Goal: Task Accomplishment & Management: Manage account settings

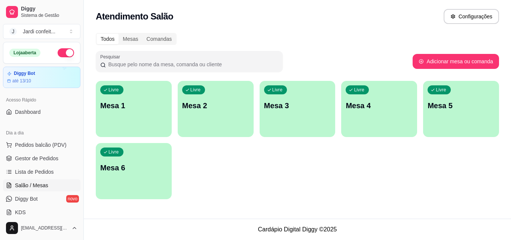
scroll to position [74, 0]
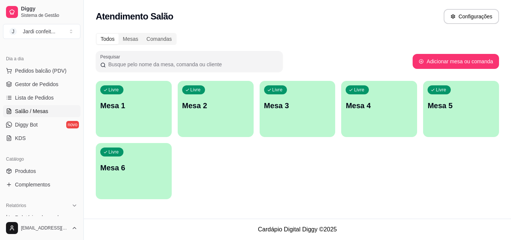
click at [121, 107] on p "Mesa 1" at bounding box center [133, 105] width 67 height 10
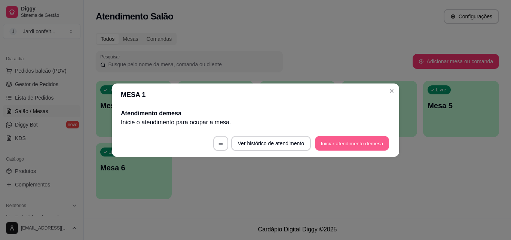
click at [335, 142] on button "Iniciar atendimento de mesa" at bounding box center [352, 143] width 74 height 15
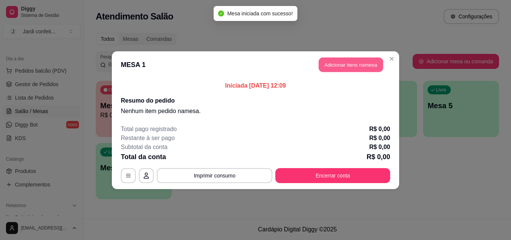
click at [344, 59] on button "Adicionar itens na mesa" at bounding box center [351, 64] width 64 height 15
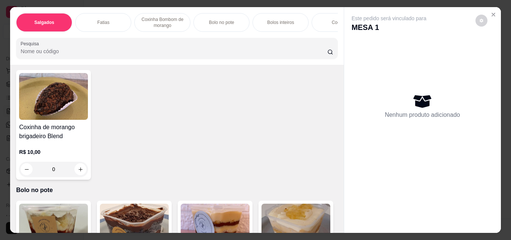
scroll to position [674, 0]
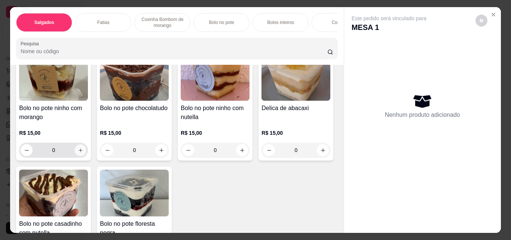
click at [79, 150] on icon "increase-product-quantity" at bounding box center [81, 150] width 6 height 6
type input "1"
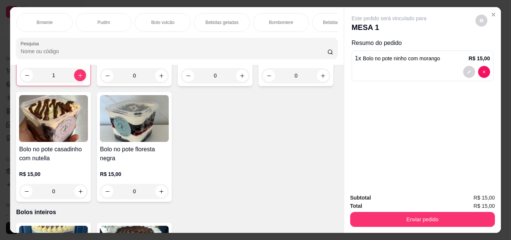
scroll to position [0, 444]
click at [205, 20] on div "Bebidas geladas" at bounding box center [191, 22] width 56 height 19
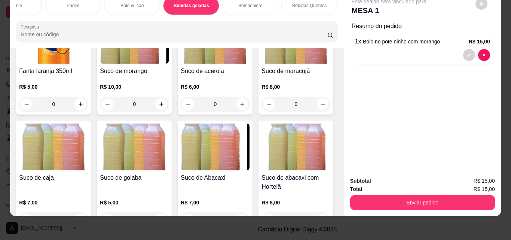
scroll to position [2110, 0]
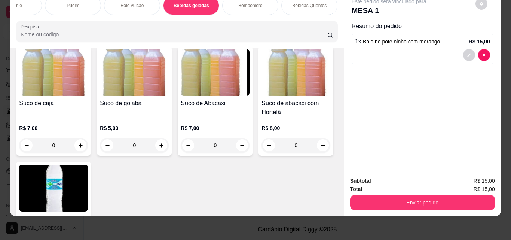
type input "1"
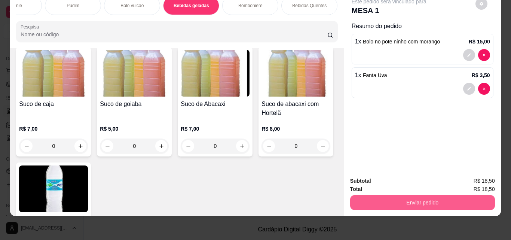
click at [369, 198] on button "Enviar pedido" at bounding box center [422, 202] width 145 height 15
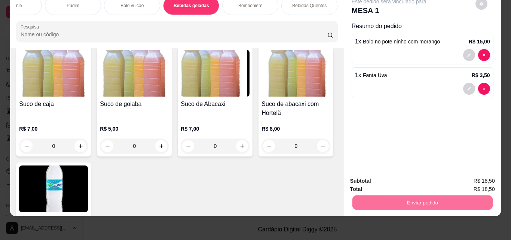
click at [380, 178] on button "Não registrar e enviar pedido" at bounding box center [398, 178] width 78 height 14
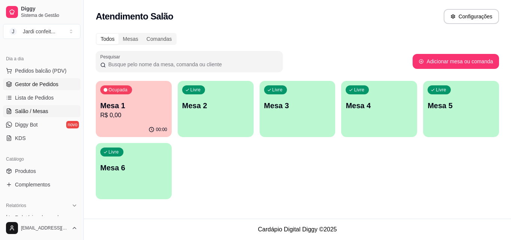
click at [49, 79] on link "Gestor de Pedidos" at bounding box center [41, 84] width 77 height 12
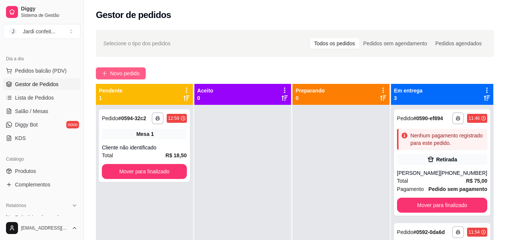
click at [128, 76] on span "Novo pedido" at bounding box center [125, 73] width 30 height 8
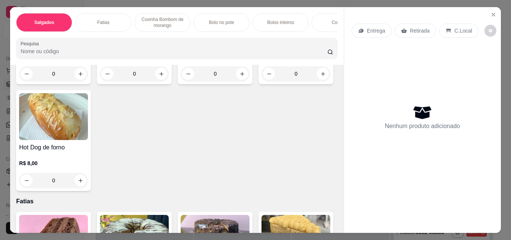
scroll to position [150, 0]
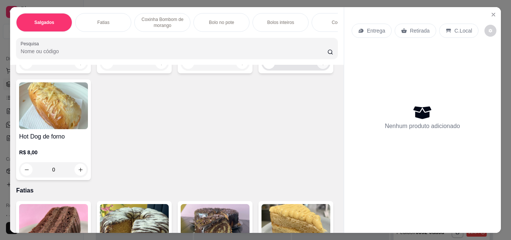
click at [317, 69] on button "increase-product-quantity" at bounding box center [323, 63] width 12 height 12
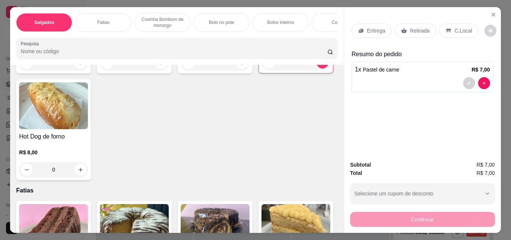
type input "1"
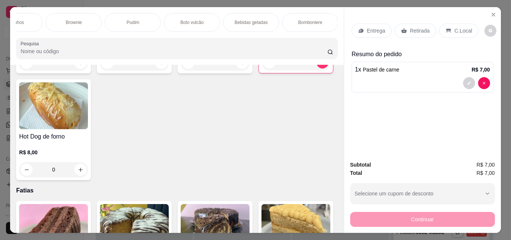
scroll to position [0, 444]
click at [175, 19] on p "Bebidas geladas" at bounding box center [191, 22] width 33 height 6
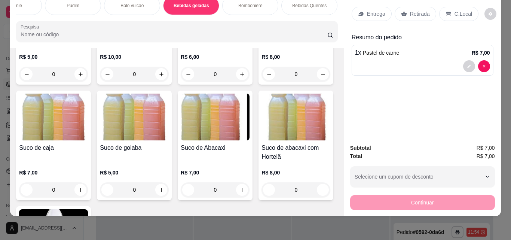
scroll to position [2073, 0]
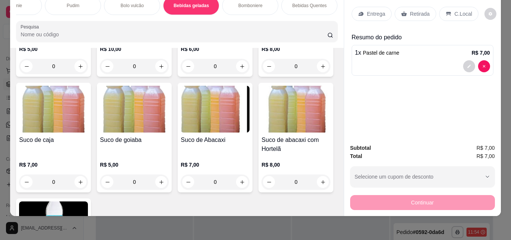
type input "1"
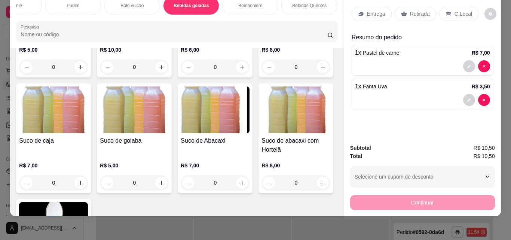
click at [405, 7] on div "Retirada" at bounding box center [416, 14] width 42 height 14
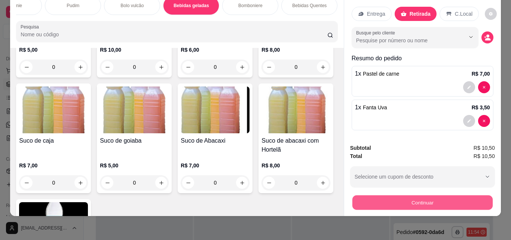
click at [436, 200] on button "Continuar" at bounding box center [422, 202] width 140 height 15
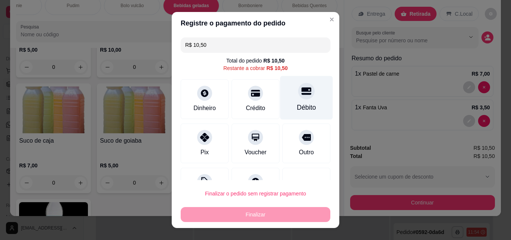
click at [299, 105] on div "Débito" at bounding box center [306, 108] width 19 height 10
type input "R$ 0,00"
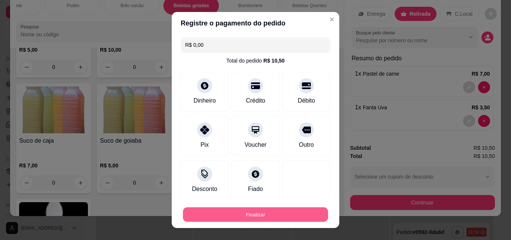
click at [307, 214] on button "Finalizar" at bounding box center [255, 214] width 145 height 15
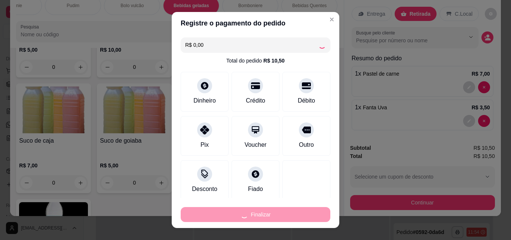
type input "0"
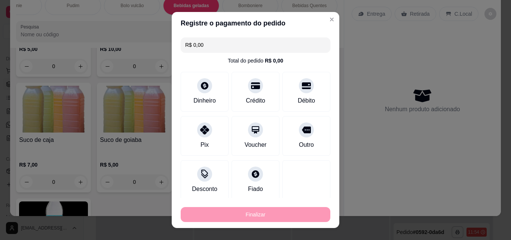
type input "-R$ 10,50"
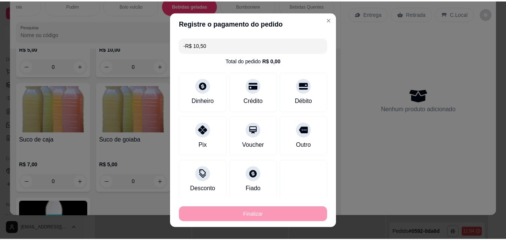
scroll to position [2072, 0]
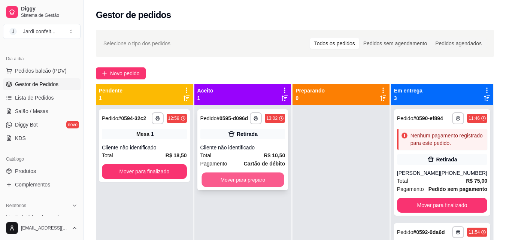
click at [279, 179] on button "Mover para preparo" at bounding box center [242, 180] width 82 height 15
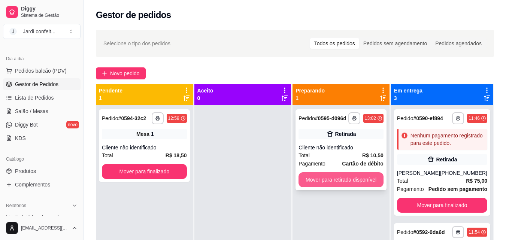
click at [354, 180] on button "Mover para retirada disponível" at bounding box center [340, 179] width 85 height 15
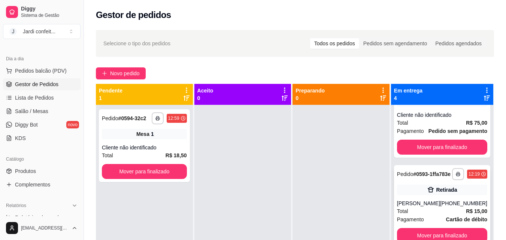
scroll to position [227, 0]
click at [423, 228] on button "Mover para finalizado" at bounding box center [442, 235] width 90 height 15
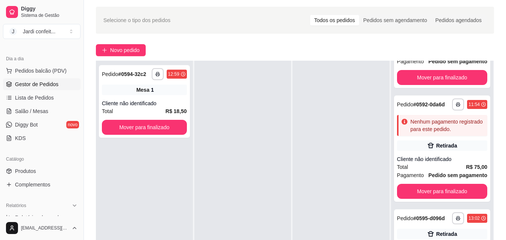
scroll to position [112, 0]
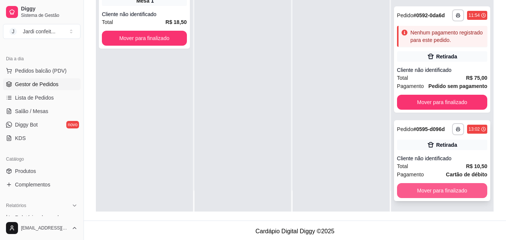
click at [431, 190] on button "Mover para finalizado" at bounding box center [442, 190] width 90 height 15
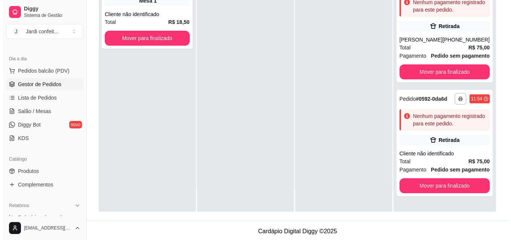
scroll to position [0, 0]
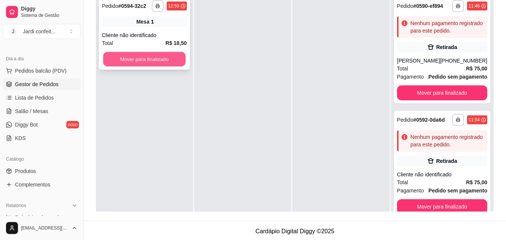
click at [172, 58] on button "Mover para finalizado" at bounding box center [144, 59] width 82 height 15
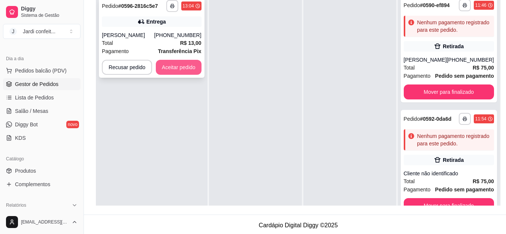
click at [166, 63] on button "Aceitar pedido" at bounding box center [179, 67] width 46 height 15
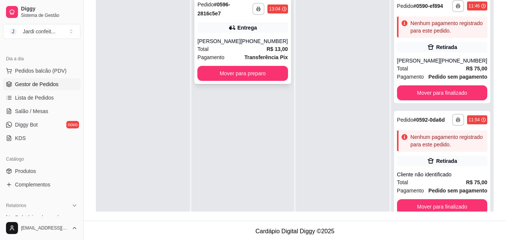
click at [272, 52] on strong "R$ 13,00" at bounding box center [277, 49] width 21 height 6
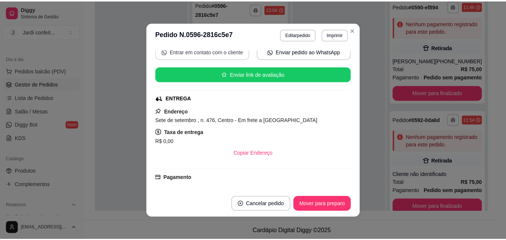
scroll to position [150, 0]
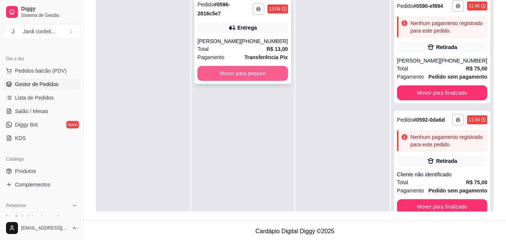
click at [274, 74] on button "Mover para preparo" at bounding box center [242, 73] width 90 height 15
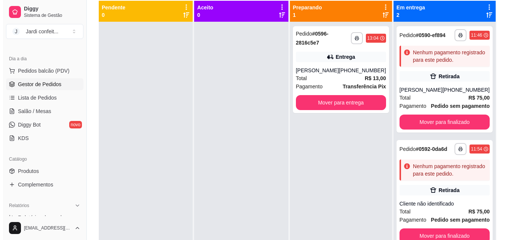
scroll to position [37, 0]
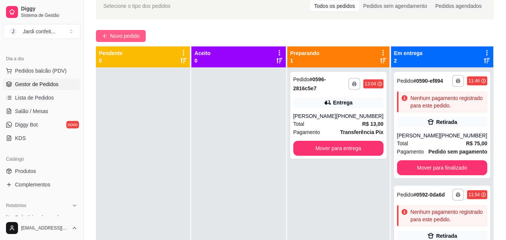
click at [120, 36] on span "Novo pedido" at bounding box center [125, 36] width 30 height 8
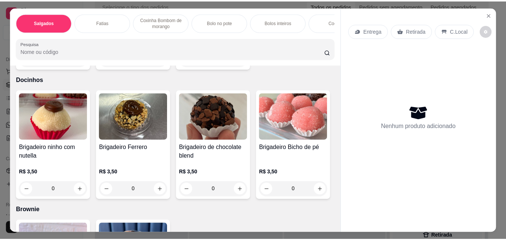
scroll to position [1198, 0]
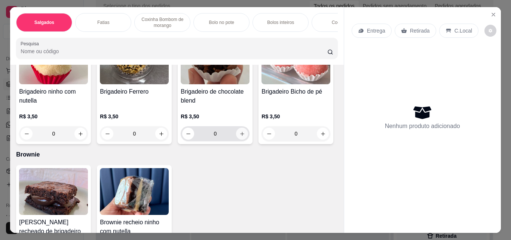
click at [240, 137] on icon "increase-product-quantity" at bounding box center [243, 134] width 6 height 6
type input "2"
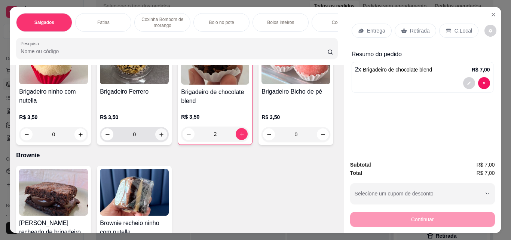
click at [164, 137] on button "increase-product-quantity" at bounding box center [161, 134] width 12 height 12
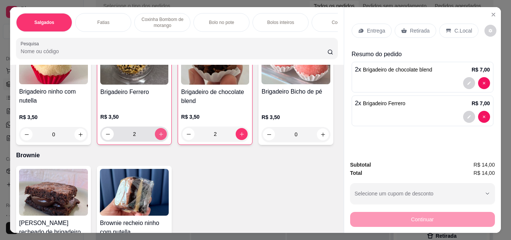
type input "2"
click at [420, 27] on p "Retirada" at bounding box center [420, 30] width 20 height 7
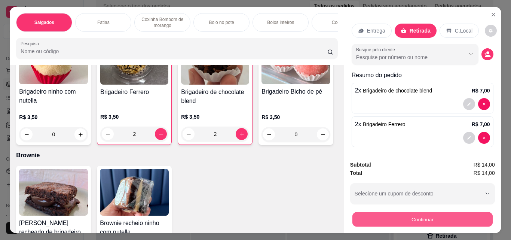
click at [416, 223] on button "Continuar" at bounding box center [422, 219] width 140 height 15
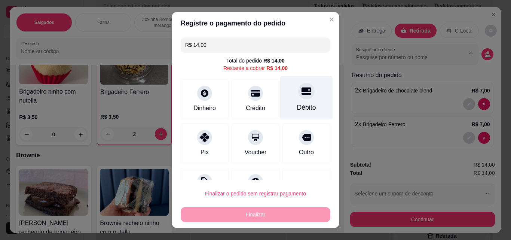
click at [286, 94] on div "Débito" at bounding box center [306, 98] width 53 height 44
type input "R$ 0,00"
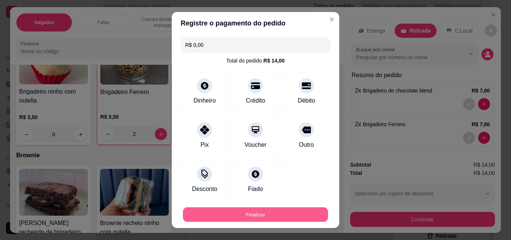
click at [292, 213] on button "Finalizar" at bounding box center [255, 214] width 145 height 15
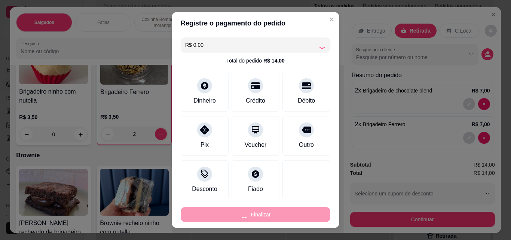
type input "0"
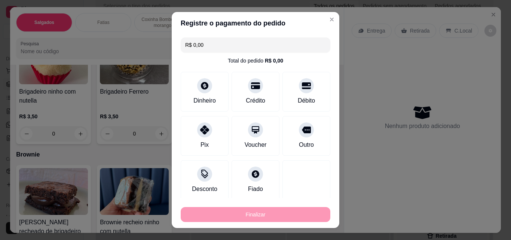
type input "-R$ 14,00"
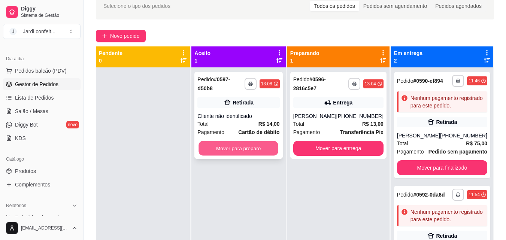
click at [278, 148] on button "Mover para preparo" at bounding box center [239, 148] width 80 height 15
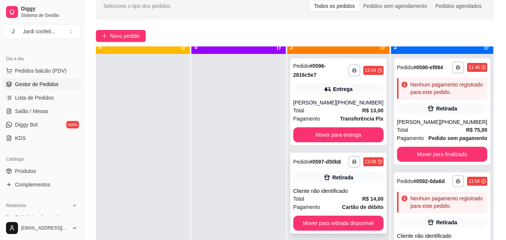
scroll to position [21, 0]
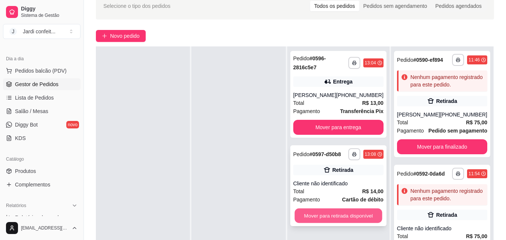
click at [332, 210] on button "Mover para retirada disponível" at bounding box center [338, 215] width 88 height 15
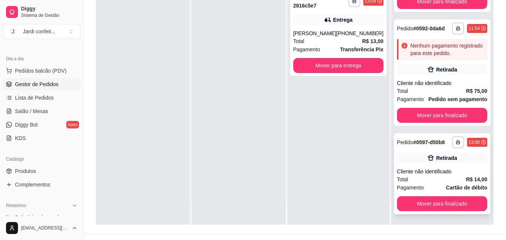
scroll to position [112, 0]
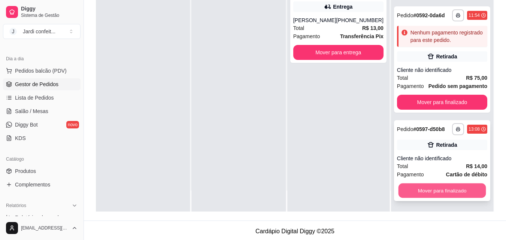
click at [441, 191] on button "Mover para finalizado" at bounding box center [442, 190] width 88 height 15
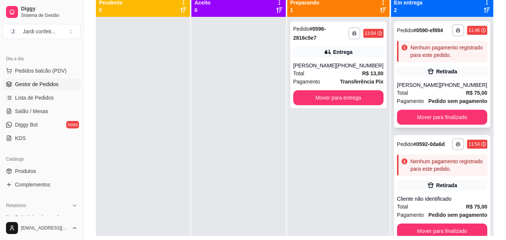
scroll to position [75, 0]
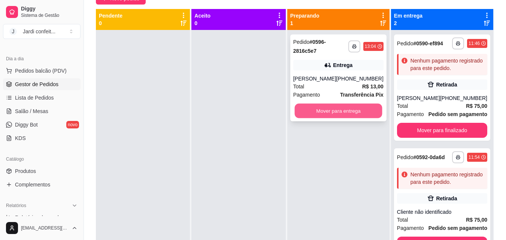
click at [372, 110] on button "Mover para entrega" at bounding box center [338, 111] width 88 height 15
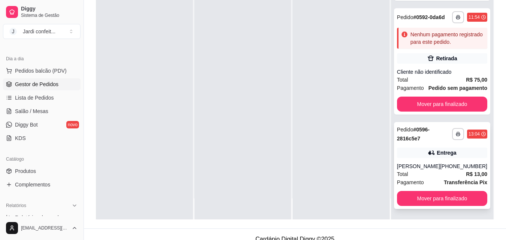
scroll to position [112, 0]
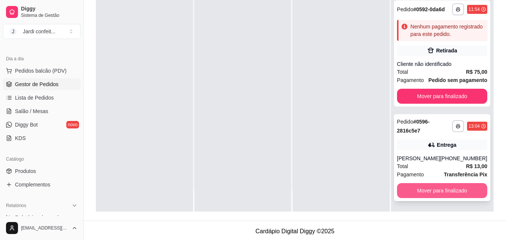
click at [429, 186] on button "Mover para finalizado" at bounding box center [442, 190] width 90 height 15
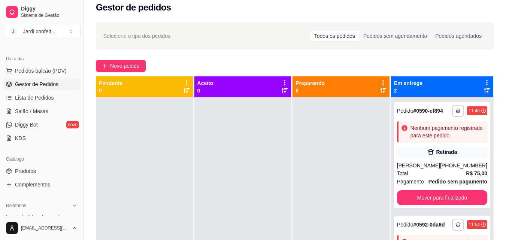
scroll to position [0, 0]
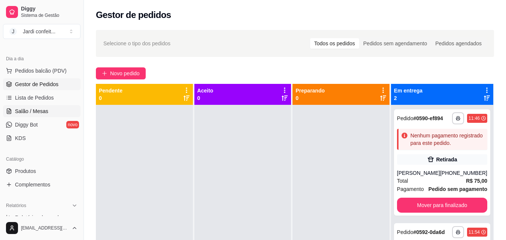
click at [55, 113] on link "Salão / Mesas" at bounding box center [41, 111] width 77 height 12
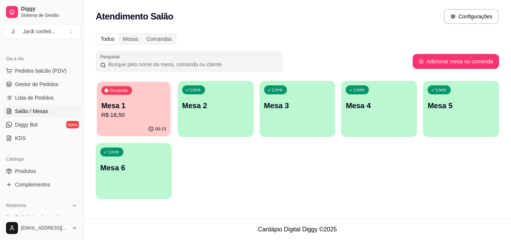
click at [133, 133] on div "00:13" at bounding box center [134, 129] width 74 height 14
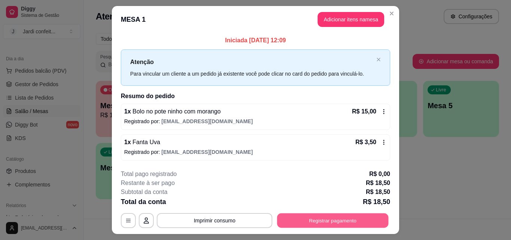
click at [309, 216] on button "Registrar pagamento" at bounding box center [333, 220] width 112 height 15
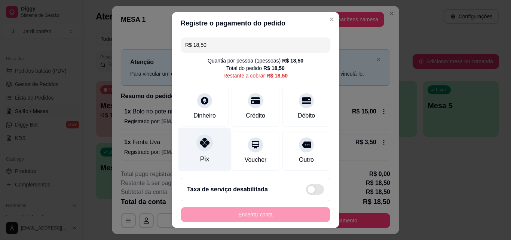
click at [203, 149] on div at bounding box center [205, 142] width 16 height 16
type input "R$ 0,00"
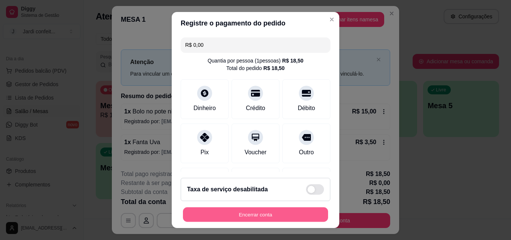
click at [212, 216] on button "Encerrar conta" at bounding box center [255, 214] width 145 height 15
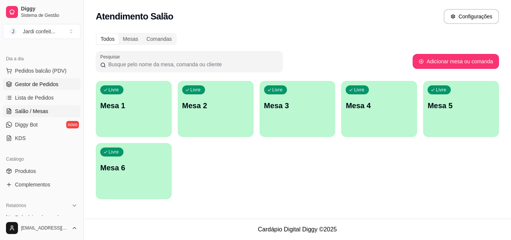
click at [56, 85] on span "Gestor de Pedidos" at bounding box center [36, 83] width 43 height 7
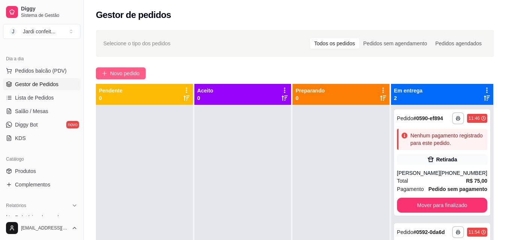
click at [120, 71] on span "Novo pedido" at bounding box center [125, 73] width 30 height 8
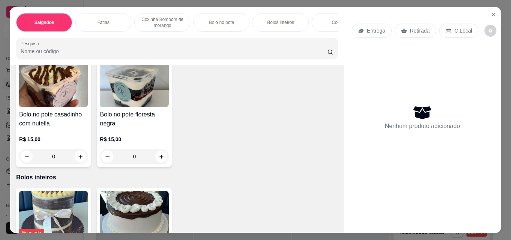
scroll to position [786, 0]
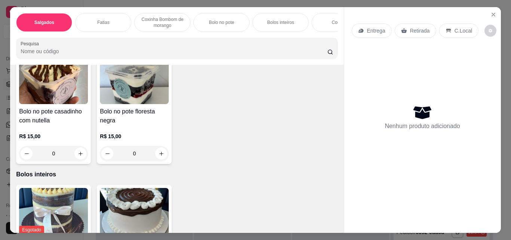
click at [320, 41] on icon "increase-product-quantity" at bounding box center [323, 38] width 6 height 6
type input "1"
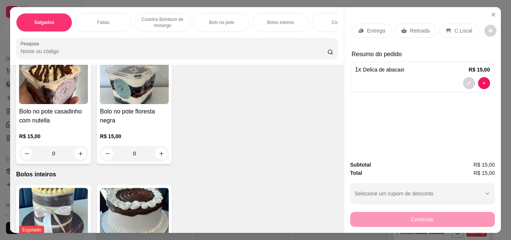
scroll to position [786, 0]
click at [421, 28] on p "Retirada" at bounding box center [420, 30] width 20 height 7
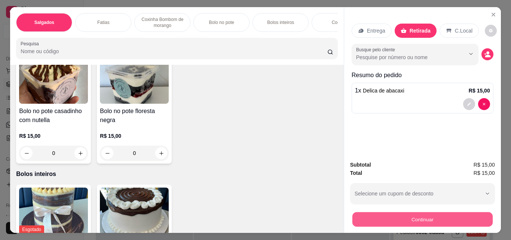
click at [391, 213] on button "Continuar" at bounding box center [422, 219] width 140 height 15
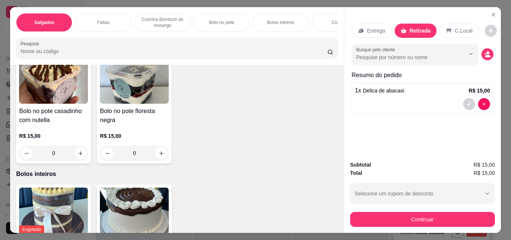
click at [374, 28] on p "Entrega" at bounding box center [376, 30] width 18 height 7
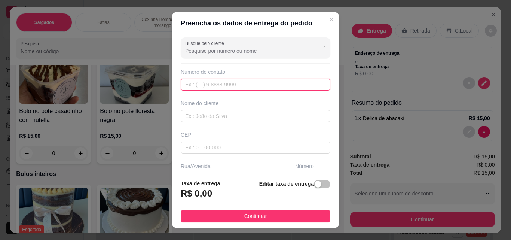
click at [235, 85] on input "text" at bounding box center [256, 85] width 150 height 12
type input "[PHONE_NUMBER]"
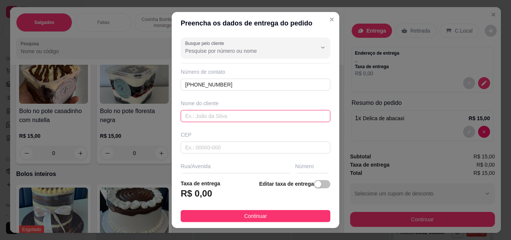
click at [230, 118] on input "text" at bounding box center [256, 116] width 150 height 12
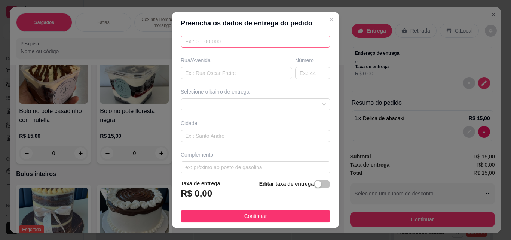
scroll to position [113, 0]
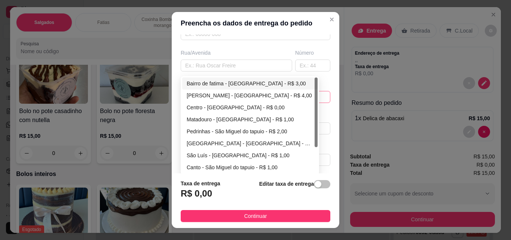
click at [248, 95] on div "64552957034d86202c15ebd1 64552994034d86202c15ebd4 Bairro de fatima - [GEOGRAPHI…" at bounding box center [256, 97] width 150 height 12
type input "elisangela"
click at [224, 156] on div "São Luís - [GEOGRAPHIC_DATA] - R$ 1,00" at bounding box center [250, 155] width 127 height 8
type input "São Miguel do tapuio"
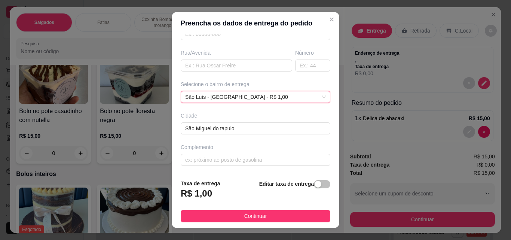
scroll to position [12, 0]
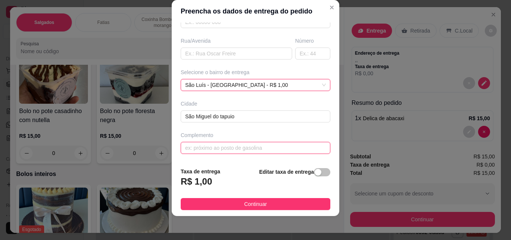
click at [247, 148] on input "text" at bounding box center [256, 148] width 150 height 12
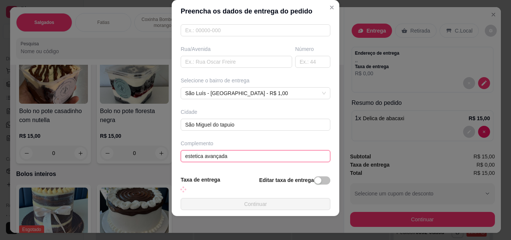
scroll to position [113, 0]
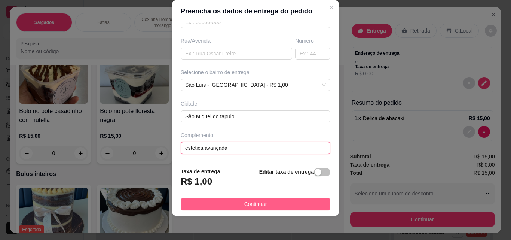
type input "estetica avançada"
click at [259, 205] on span "Continuar" at bounding box center [255, 204] width 23 height 8
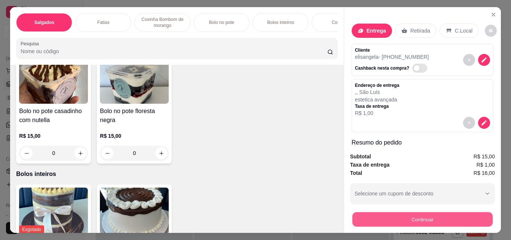
click at [399, 220] on button "Continuar" at bounding box center [422, 219] width 140 height 15
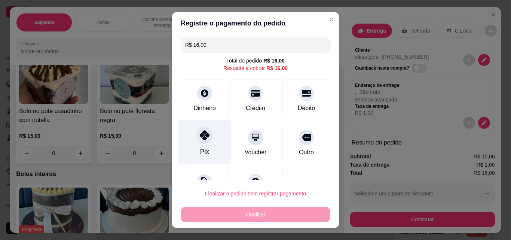
click at [206, 135] on div at bounding box center [205, 135] width 16 height 16
type input "R$ 0,00"
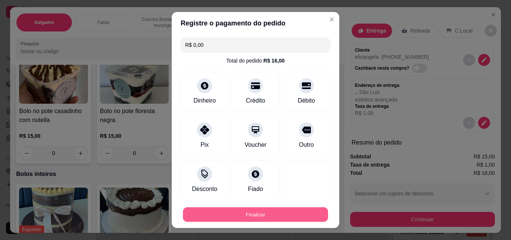
click at [234, 211] on button "Finalizar" at bounding box center [255, 214] width 145 height 15
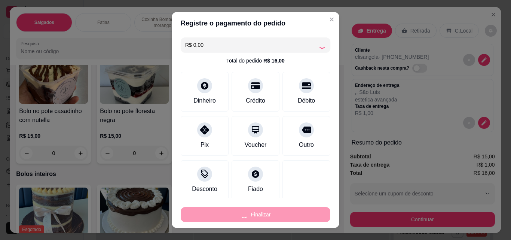
type input "0"
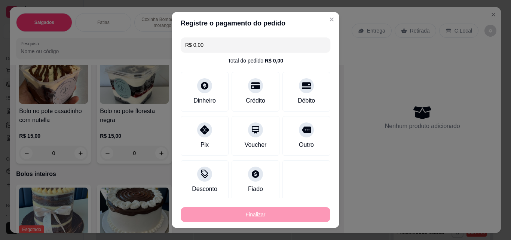
type input "-R$ 16,00"
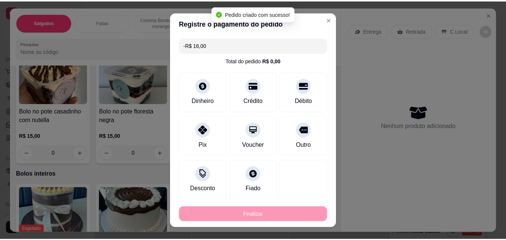
scroll to position [786, 0]
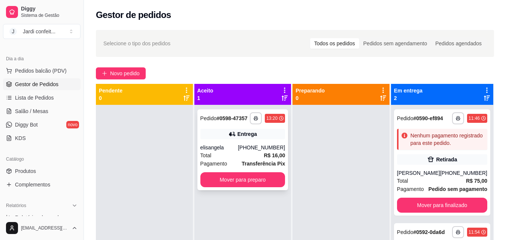
click at [207, 147] on div "elisangela" at bounding box center [219, 147] width 38 height 7
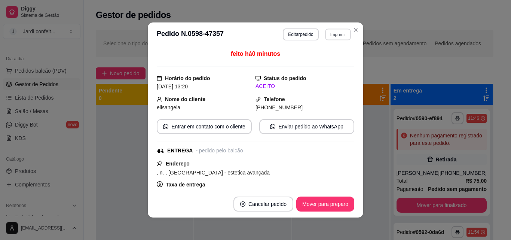
click at [326, 34] on button "Imprimir" at bounding box center [338, 34] width 26 height 12
click at [321, 62] on button "Impressora" at bounding box center [322, 61] width 54 height 12
click at [332, 204] on button "Mover para preparo" at bounding box center [325, 204] width 56 height 15
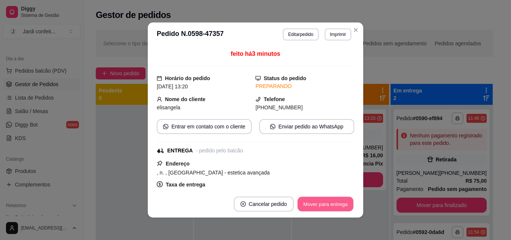
click at [321, 204] on button "Mover para entrega" at bounding box center [326, 204] width 56 height 15
